Goal: Information Seeking & Learning: Learn about a topic

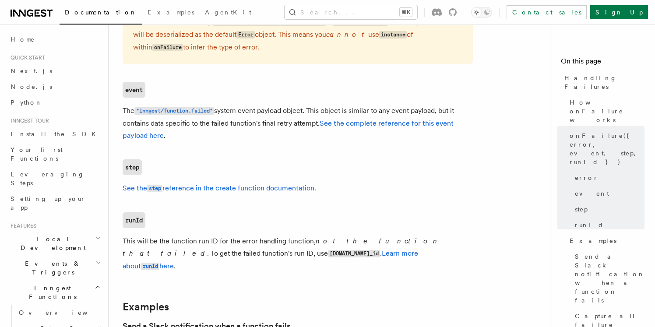
scroll to position [701, 0]
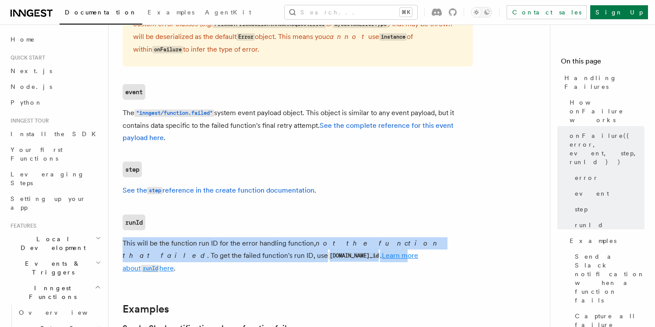
drag, startPoint x: 123, startPoint y: 245, endPoint x: 268, endPoint y: 257, distance: 145.3
click at [272, 257] on p "This will be the function run ID for the error handling function, not the funct…" at bounding box center [298, 256] width 350 height 38
click at [328, 259] on code "event.data.run_id" at bounding box center [354, 255] width 52 height 7
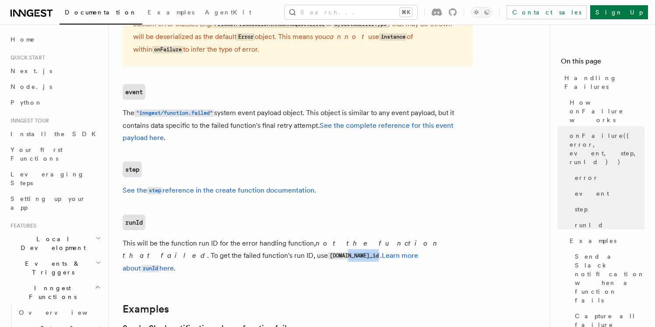
drag, startPoint x: 242, startPoint y: 260, endPoint x: 210, endPoint y: 261, distance: 32.0
click at [328, 259] on code "event.data.run_id" at bounding box center [354, 255] width 52 height 7
drag, startPoint x: 189, startPoint y: 258, endPoint x: 246, endPoint y: 256, distance: 56.5
click at [246, 256] on p "This will be the function run ID for the error handling function, not the funct…" at bounding box center [298, 256] width 350 height 38
copy code "event.data.run_id"
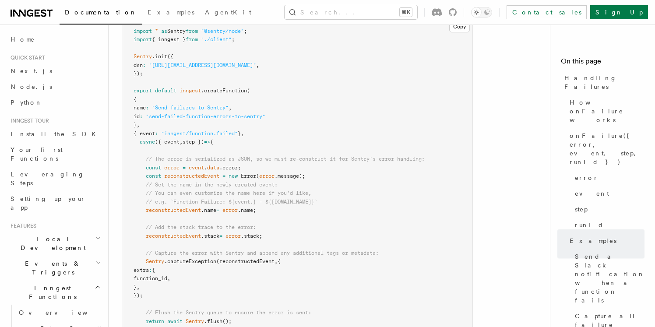
scroll to position [1501, 0]
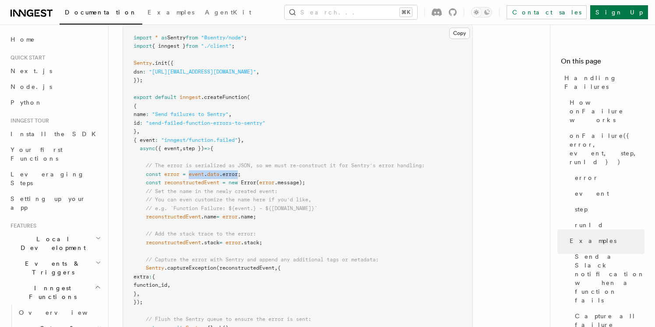
drag, startPoint x: 242, startPoint y: 164, endPoint x: 190, endPoint y: 161, distance: 52.1
click at [190, 161] on pre "import * as Sentry from "@sentry/node" ; import { inngest } from "./client" ; S…" at bounding box center [297, 191] width 349 height 333
copy span "event . data .error"
click at [174, 171] on span "error" at bounding box center [171, 174] width 15 height 6
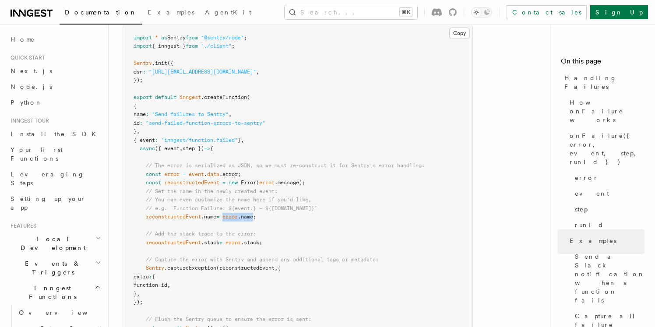
drag, startPoint x: 261, startPoint y: 207, endPoint x: 229, endPoint y: 207, distance: 31.9
click at [229, 214] on span "reconstructedEvent .name = error .name;" at bounding box center [194, 217] width 123 height 6
copy span "error .name"
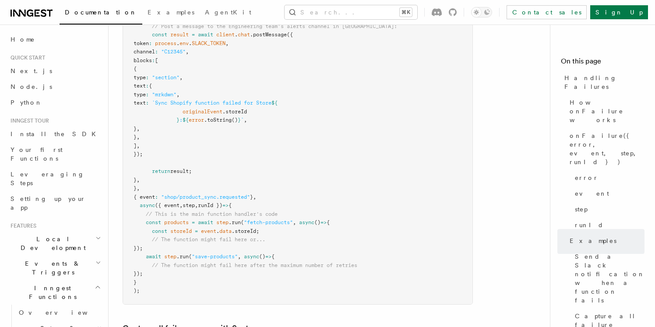
scroll to position [912, 0]
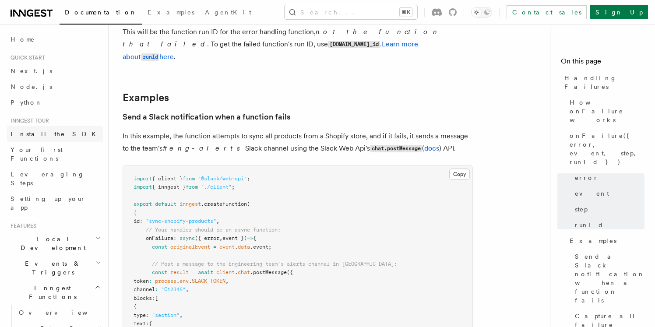
click at [18, 133] on span "Install the SDK" at bounding box center [56, 133] width 91 height 7
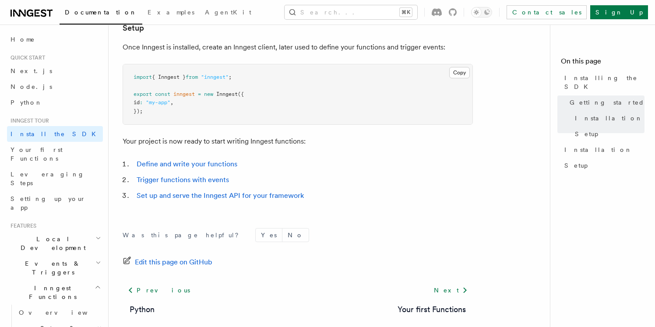
scroll to position [401, 0]
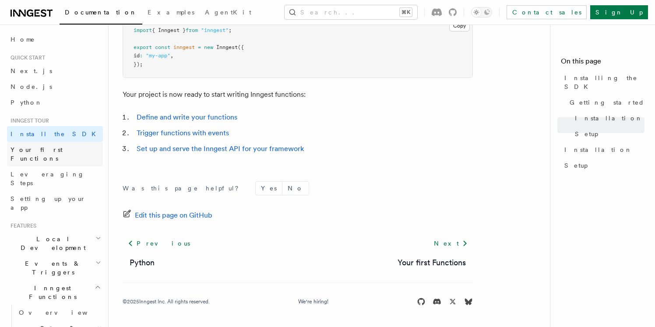
click at [49, 154] on span "Your first Functions" at bounding box center [57, 154] width 92 height 18
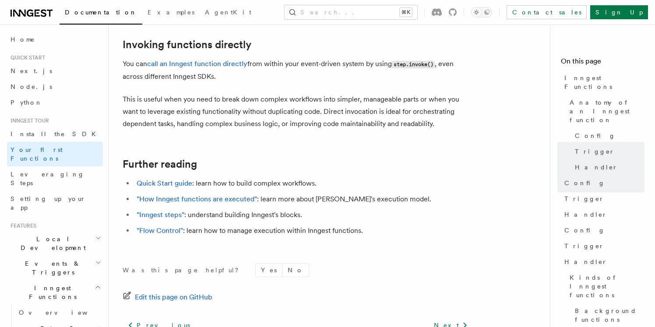
scroll to position [1820, 0]
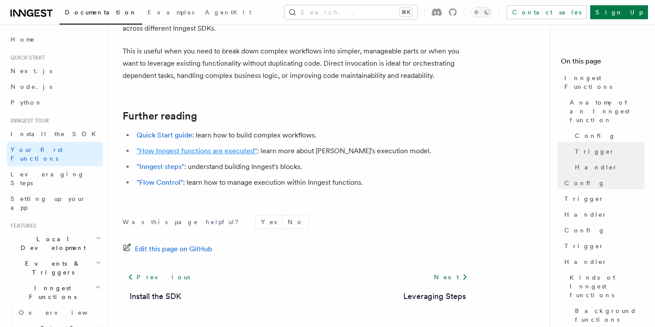
click at [174, 147] on link ""How Inngest functions are executed"" at bounding box center [197, 151] width 120 height 8
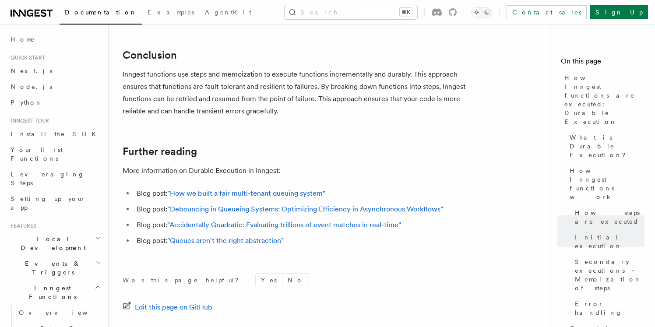
scroll to position [1699, 0]
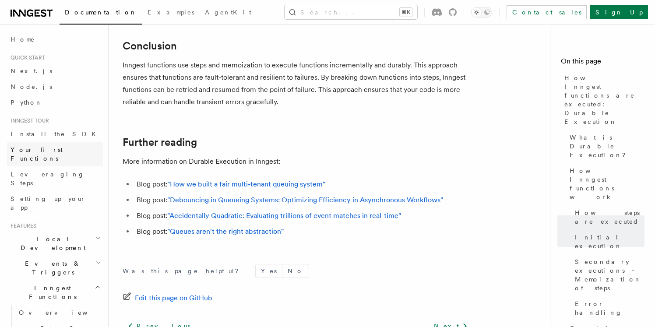
click at [46, 152] on span "Your first Functions" at bounding box center [37, 154] width 52 height 16
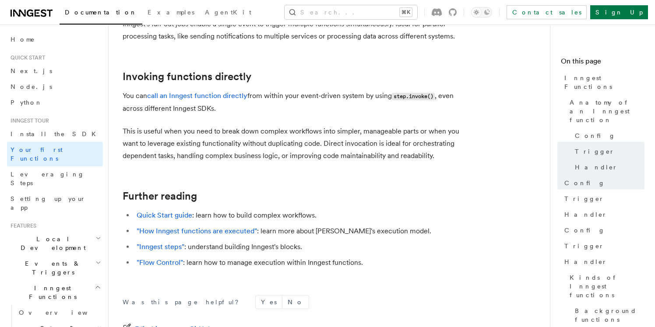
scroll to position [1680, 0]
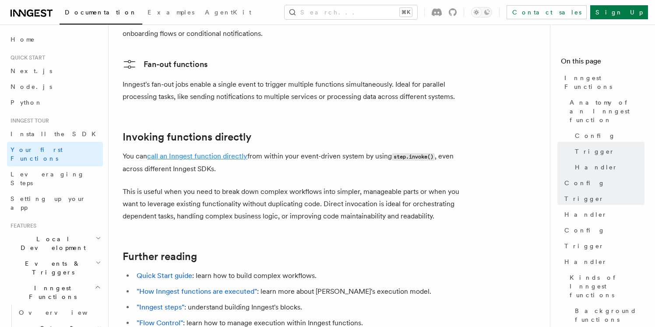
click at [221, 152] on link "call an Inngest function directly" at bounding box center [197, 156] width 100 height 8
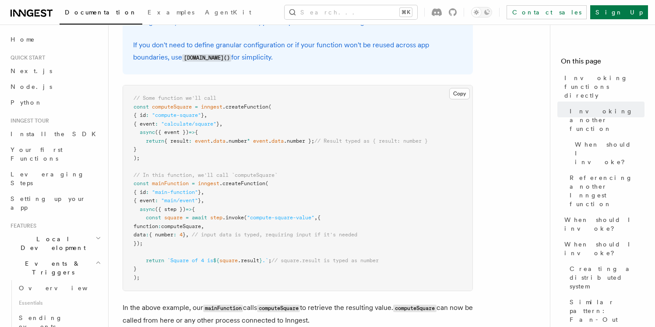
scroll to position [288, 0]
click at [43, 284] on span "Overview" at bounding box center [64, 287] width 90 height 7
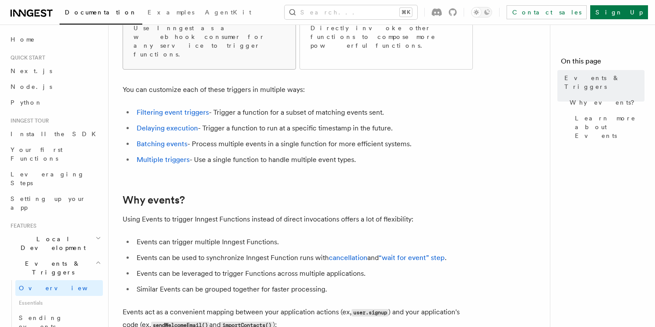
scroll to position [173, 0]
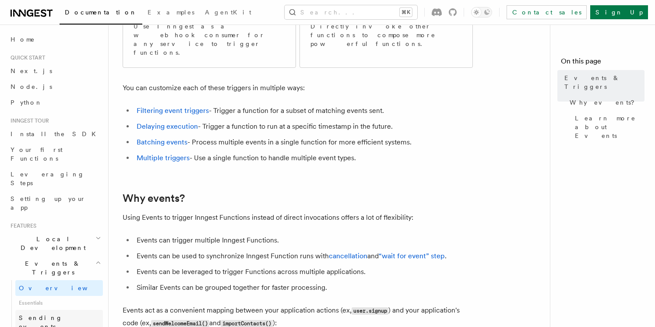
click at [50, 314] on span "Sending events" at bounding box center [41, 322] width 44 height 16
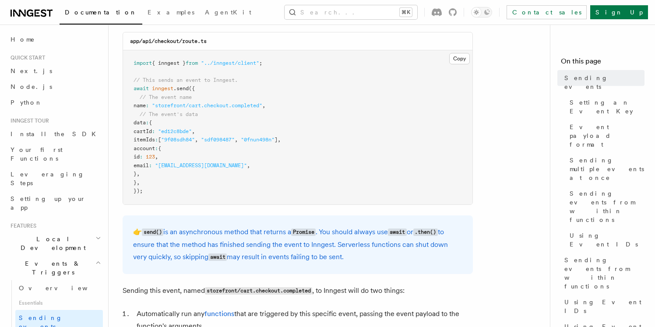
scroll to position [189, 0]
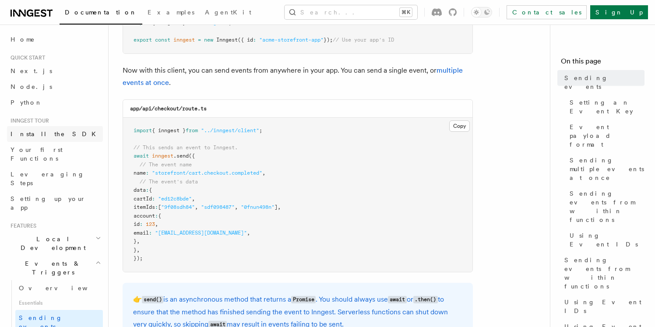
click at [55, 140] on link "Install the SDK" at bounding box center [55, 134] width 96 height 16
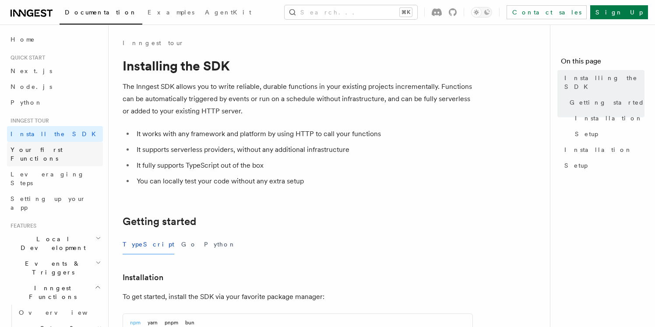
click at [55, 147] on span "Your first Functions" at bounding box center [37, 154] width 52 height 16
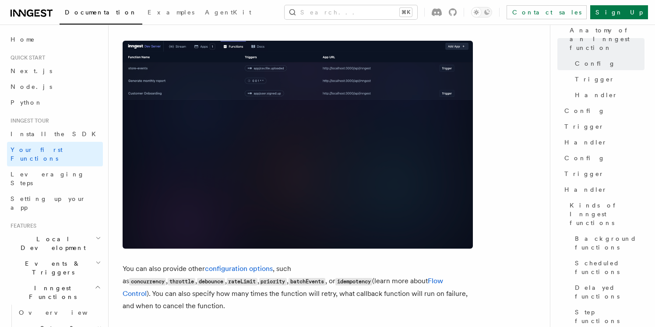
scroll to position [816, 0]
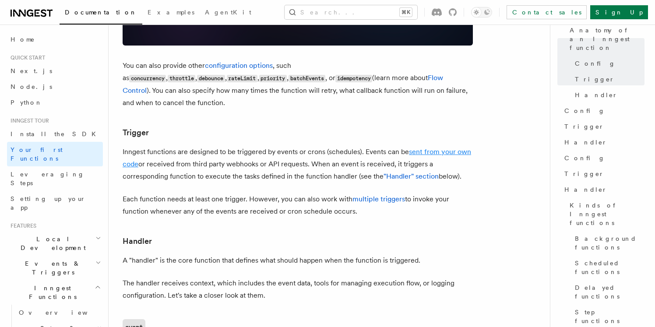
click at [454, 147] on link "sent from your own code" at bounding box center [297, 157] width 348 height 21
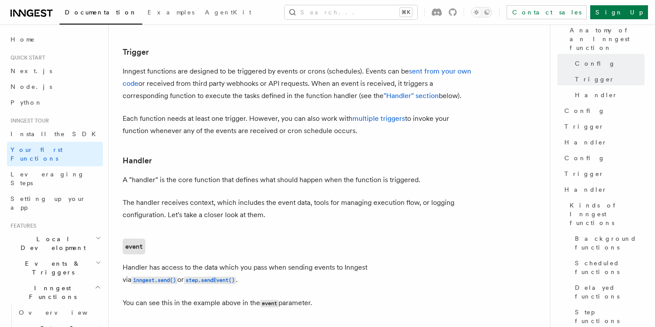
click at [123, 67] on link "sent from your own code" at bounding box center [297, 77] width 348 height 21
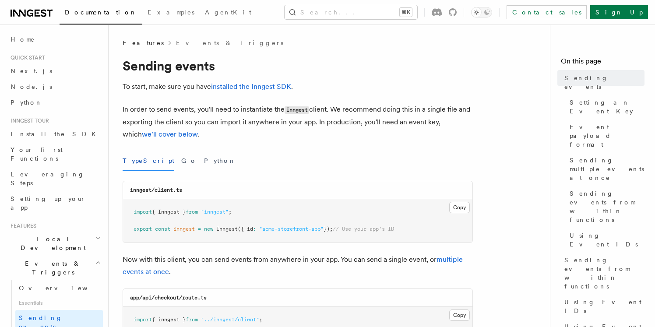
click at [368, 133] on p "In order to send events, you'll need to instantiate the Inngest client. We reco…" at bounding box center [298, 121] width 350 height 37
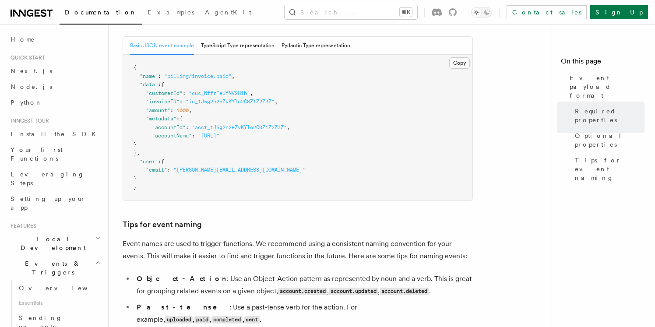
scroll to position [380, 0]
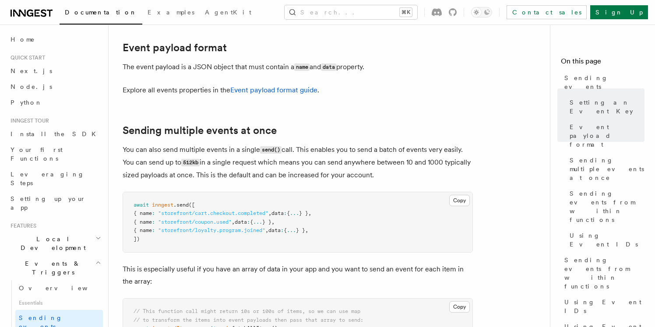
scroll to position [984, 0]
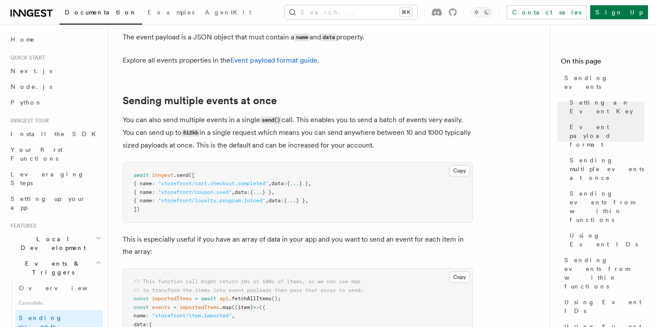
click at [308, 162] on pre "await inngest .send ([ { name : "storefront/cart.checkout.completed" , data : {…" at bounding box center [297, 192] width 349 height 60
